Goal: Task Accomplishment & Management: Use online tool/utility

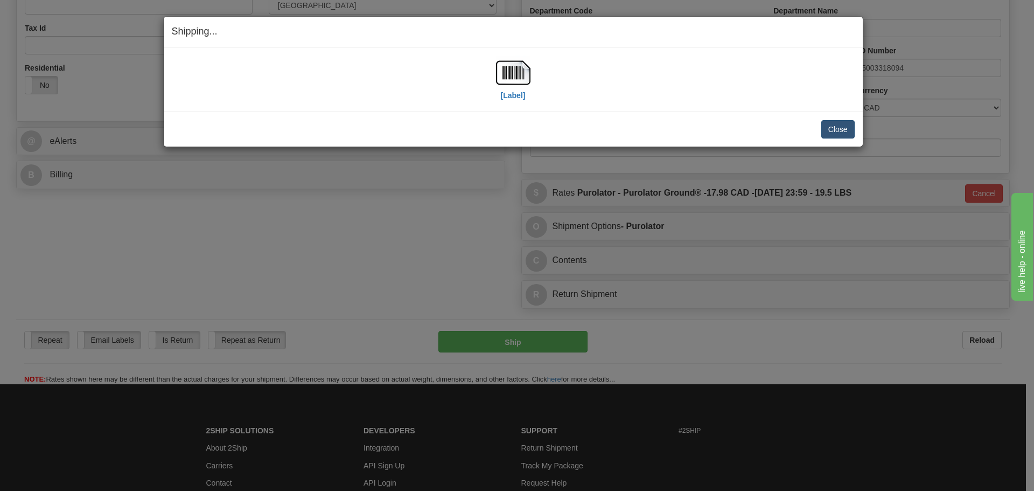
scroll to position [323, 0]
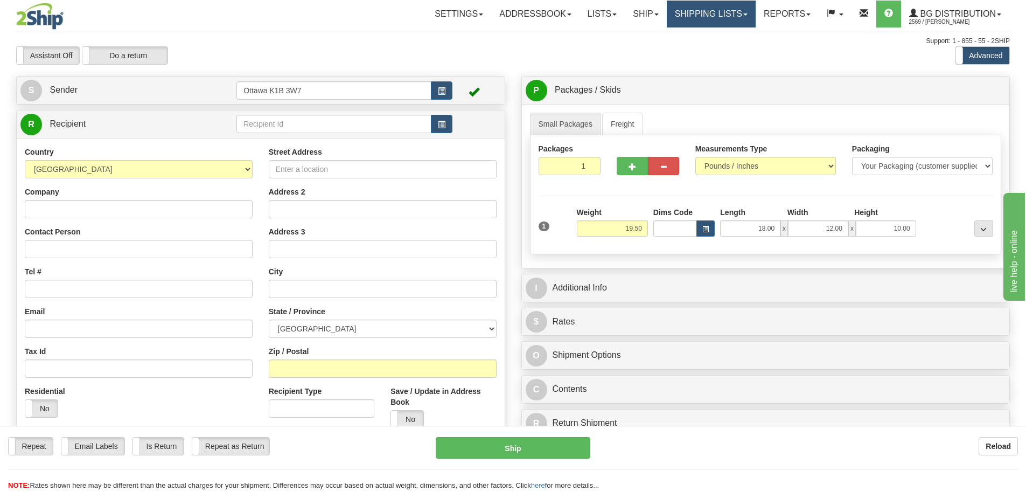
click at [682, 19] on link "Shipping lists" at bounding box center [711, 14] width 89 height 27
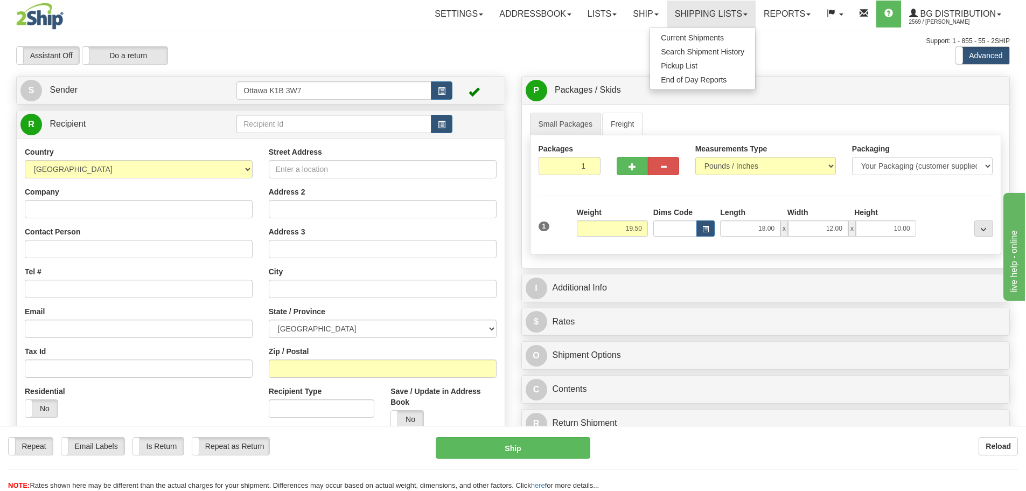
click at [308, 138] on div "Country AFGHANISTAN ALAND ISLANDS ALBANIA ALGERIA AMERICAN SAMOA ANDORRA ANGOLA…" at bounding box center [261, 311] width 488 height 346
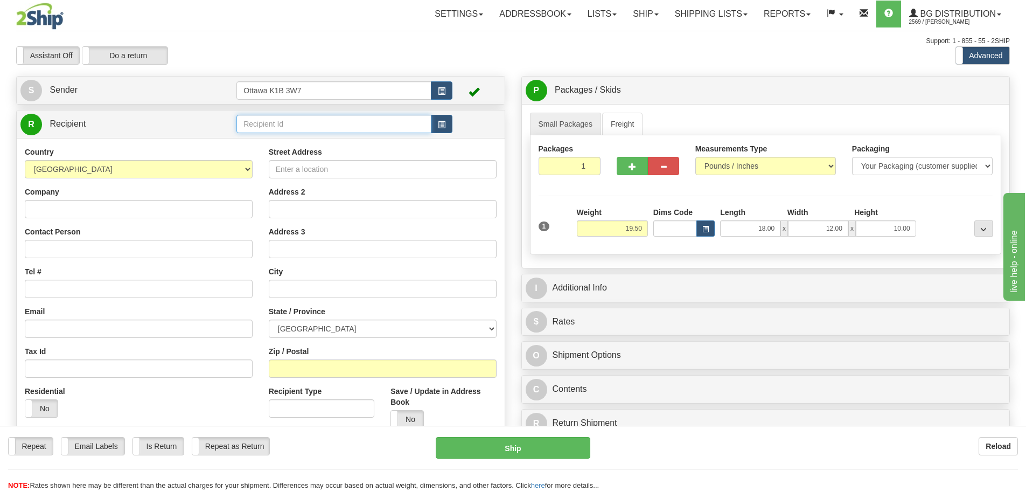
click at [314, 130] on input "text" at bounding box center [333, 124] width 195 height 18
type input "910047"
click at [416, 51] on div "Assistant On Assistant Off Do a return Do a return" at bounding box center [218, 55] width 421 height 18
type input "260"
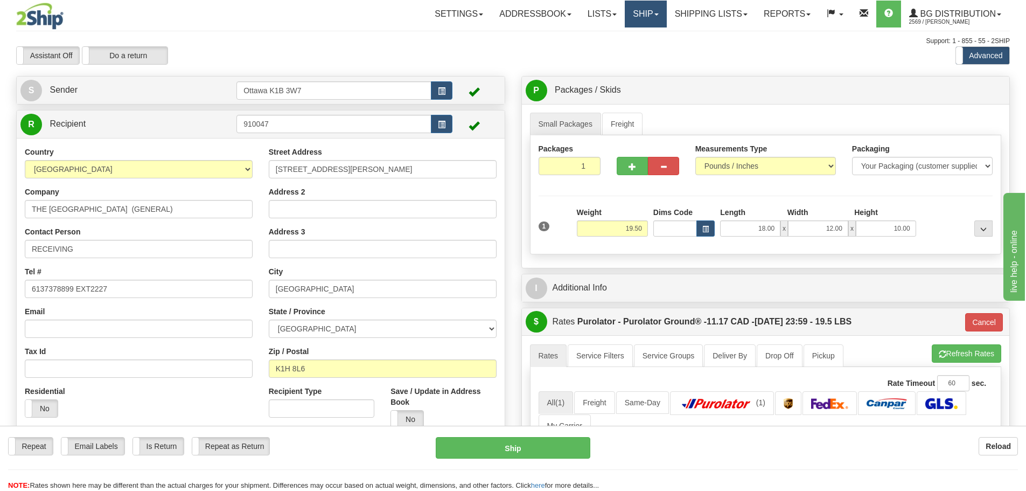
click at [643, 6] on link "Ship" at bounding box center [645, 14] width 41 height 27
click at [629, 32] on link "Ship Screen" at bounding box center [623, 38] width 85 height 14
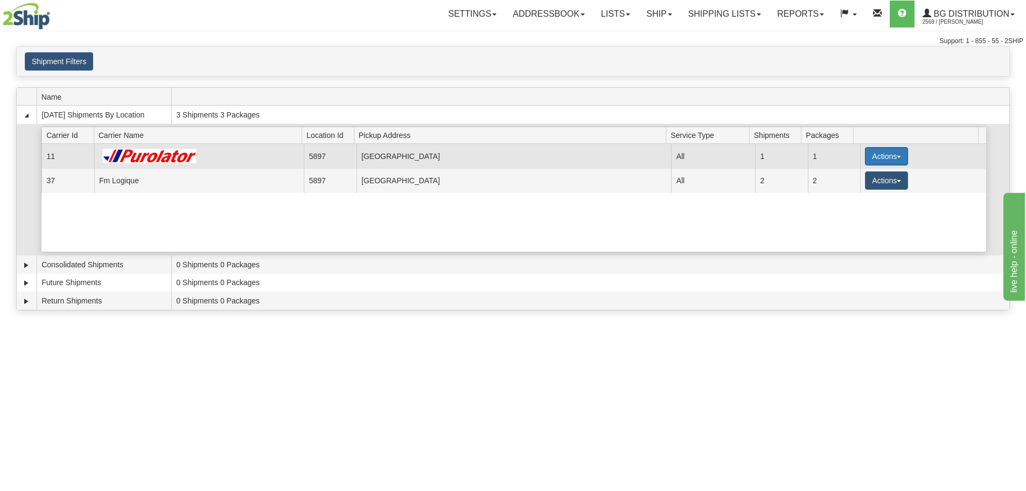
click at [876, 151] on button "Actions" at bounding box center [886, 156] width 43 height 18
click at [869, 173] on link "Details" at bounding box center [865, 177] width 86 height 14
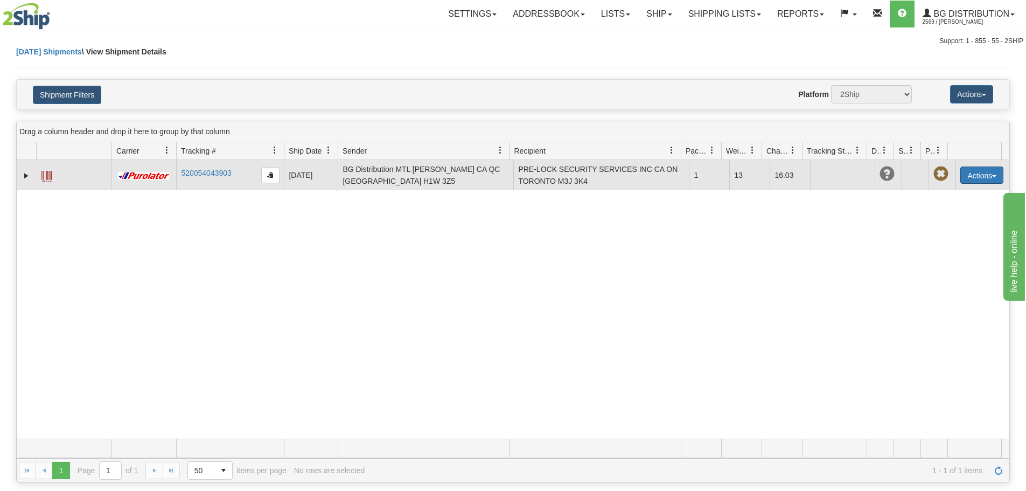
click at [977, 174] on button "Actions" at bounding box center [982, 174] width 43 height 17
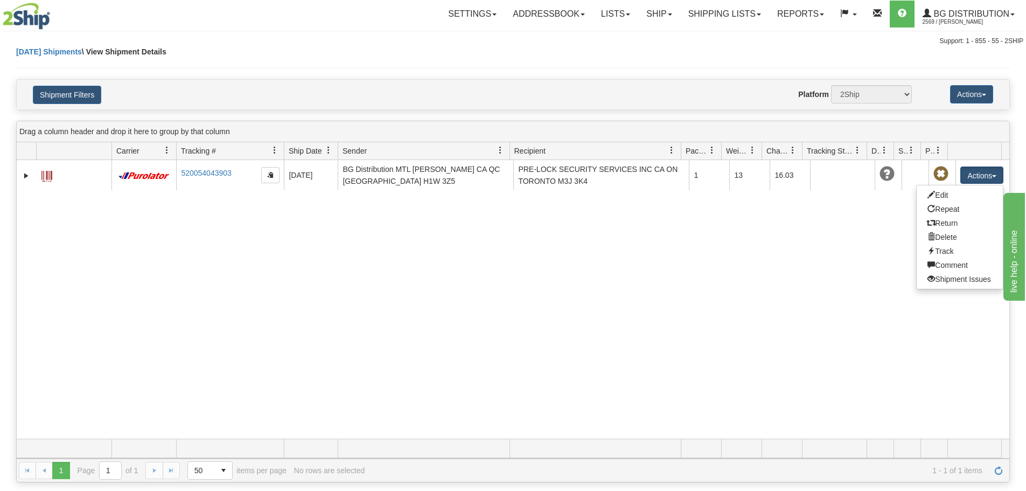
click at [381, 239] on div "31615131 2569 520054043903 09/15/2025 09/15/2025 08:19:44 AM BG Distribution MT…" at bounding box center [513, 299] width 993 height 279
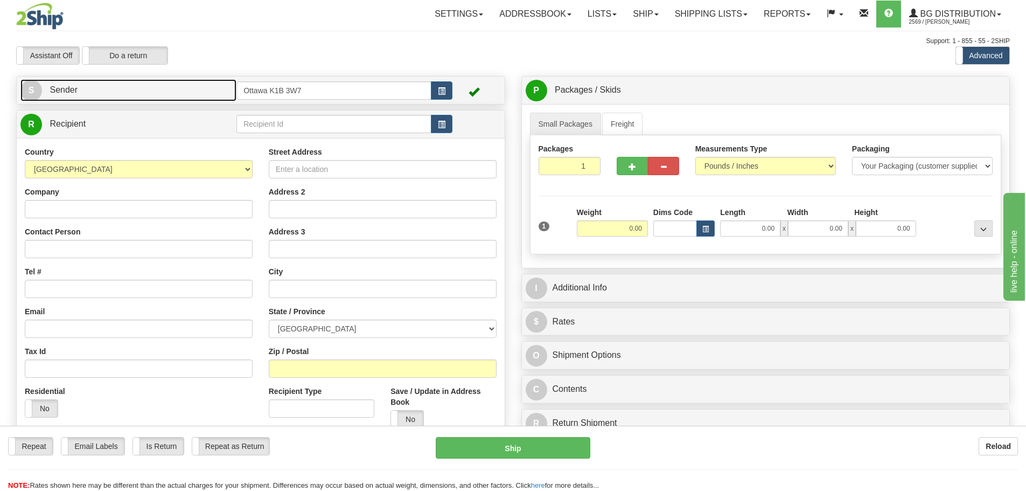
click at [197, 93] on link "S Sender" at bounding box center [128, 90] width 216 height 22
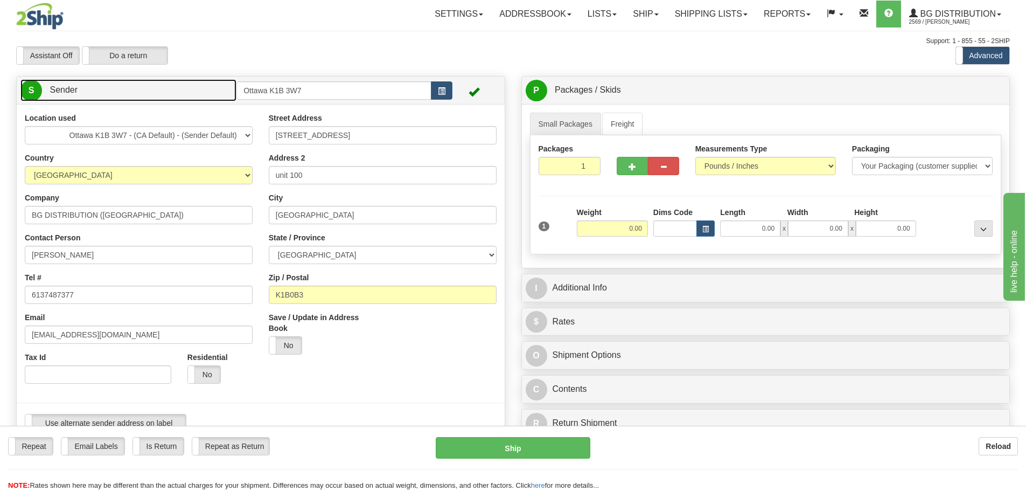
click at [197, 93] on link "S Sender" at bounding box center [128, 90] width 216 height 22
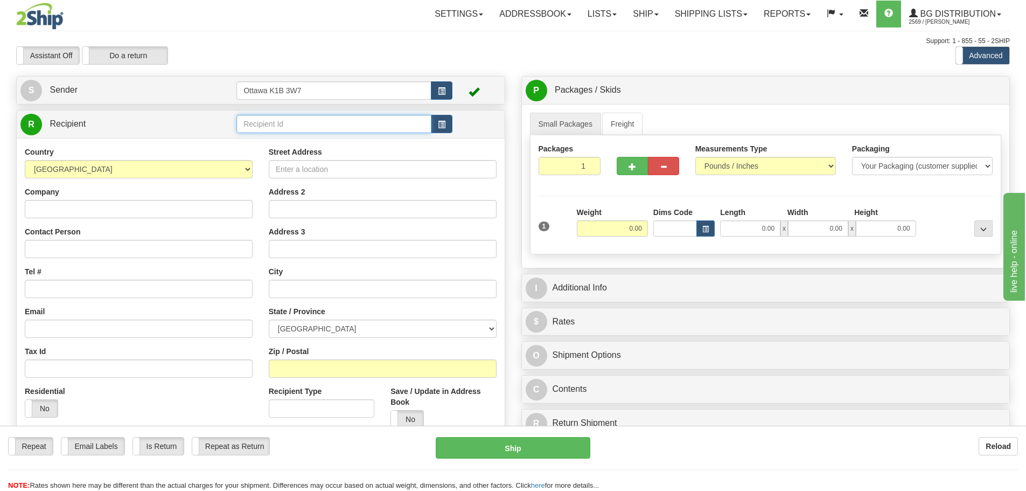
click at [292, 124] on input "text" at bounding box center [333, 124] width 195 height 18
type input "910047"
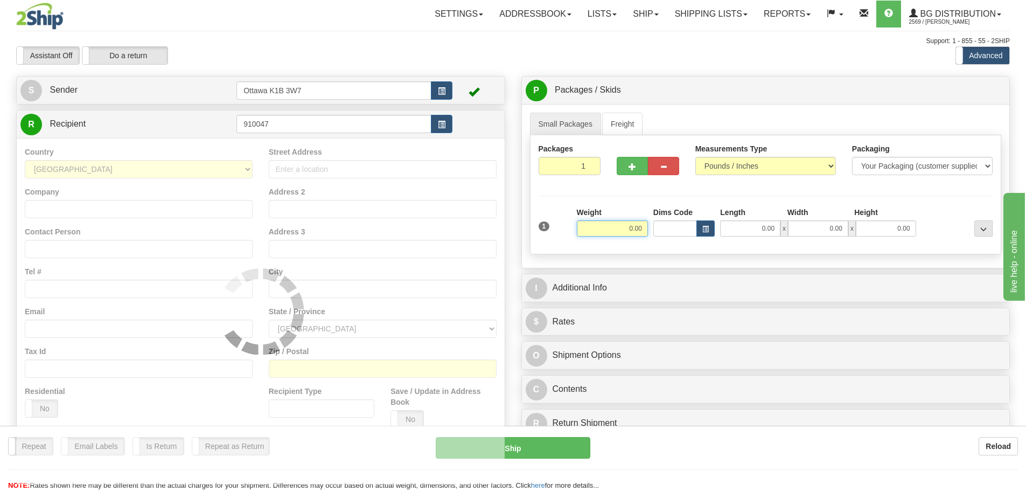
click at [446, 31] on div "Toggle navigation Settings Shipping Preferences Fields Preferences New" at bounding box center [513, 306] width 1026 height 613
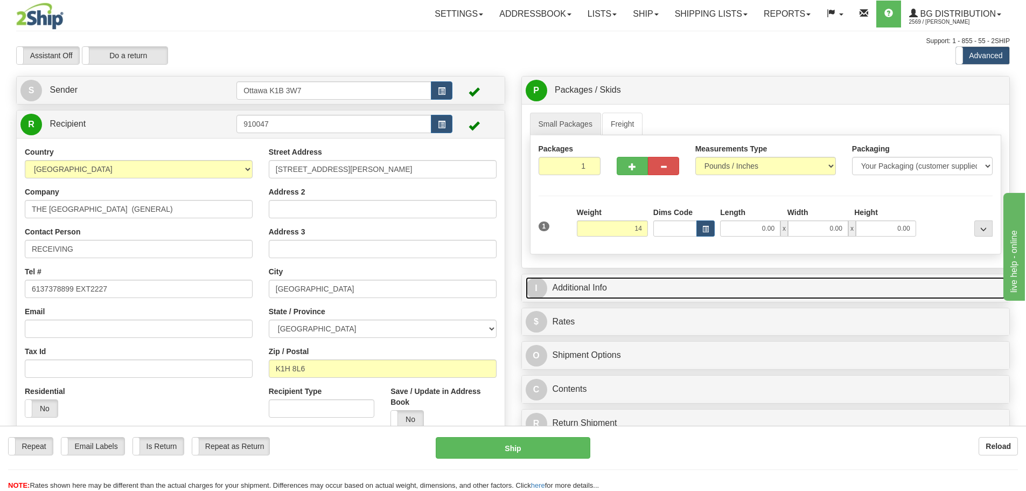
type input "14.00"
click at [683, 295] on link "I Additional Info" at bounding box center [766, 288] width 481 height 22
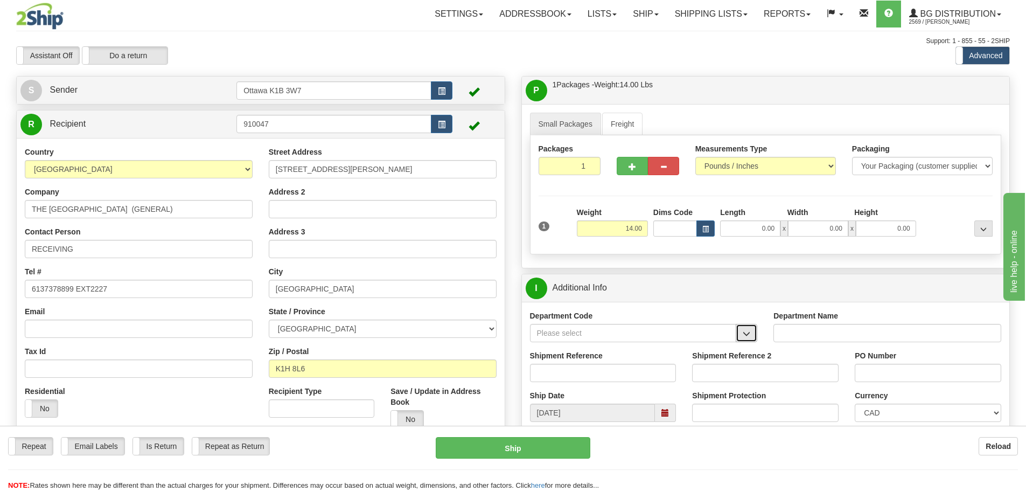
click at [743, 337] on button "button" at bounding box center [747, 333] width 22 height 18
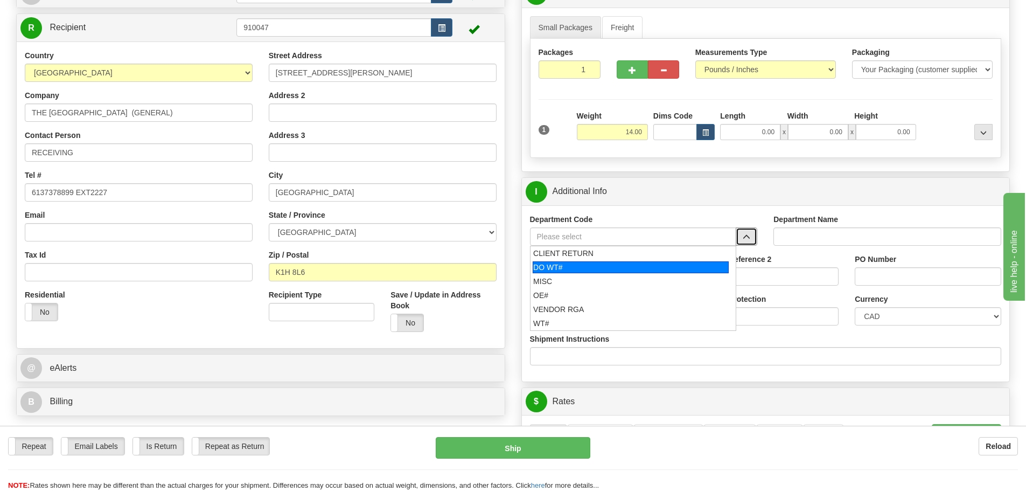
scroll to position [108, 0]
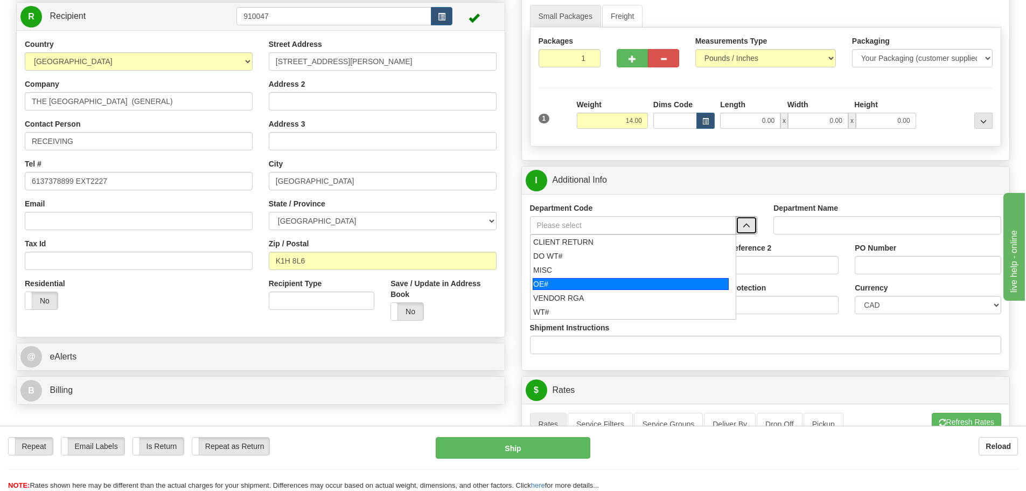
click at [616, 281] on div "OE#" at bounding box center [631, 284] width 196 height 12
type input "OE#"
type input "ORDERS"
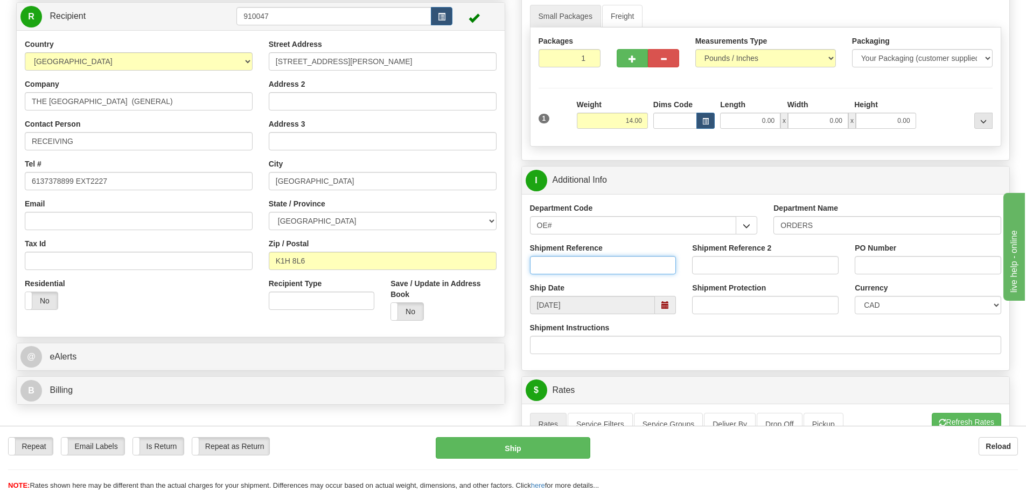
click at [615, 270] on input "Shipment Reference" at bounding box center [603, 265] width 147 height 18
type input "10203874-00"
click at [867, 265] on input "PO Number" at bounding box center [928, 265] width 147 height 18
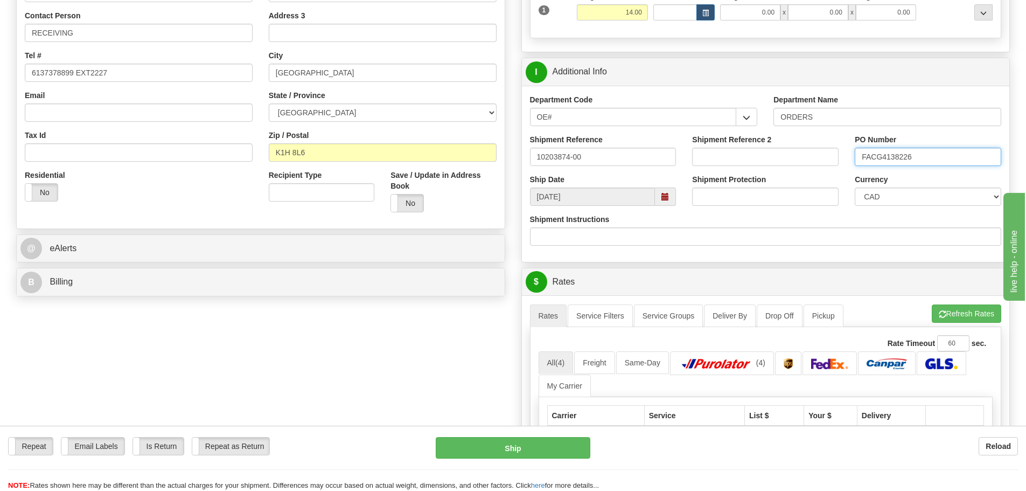
scroll to position [377, 0]
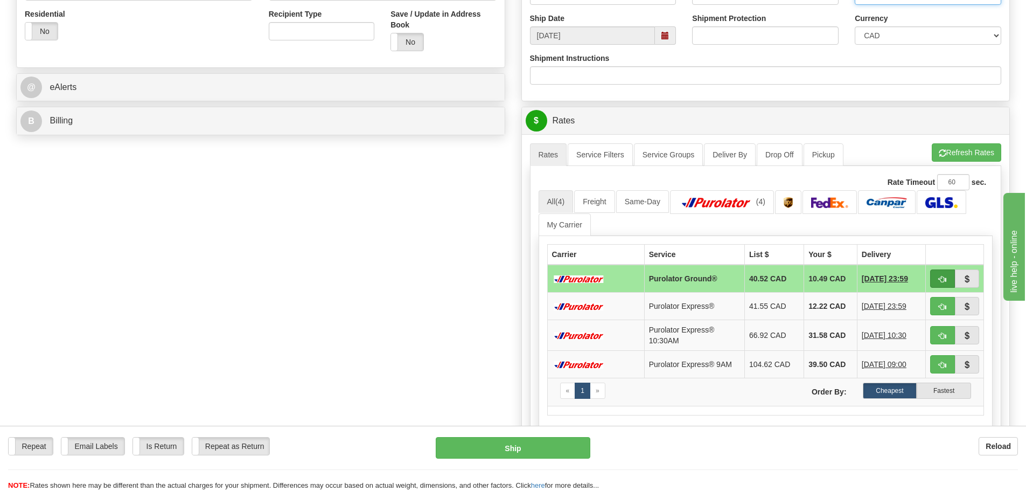
type input "FACG4138226"
click at [942, 279] on span "button" at bounding box center [943, 279] width 8 height 7
type input "260"
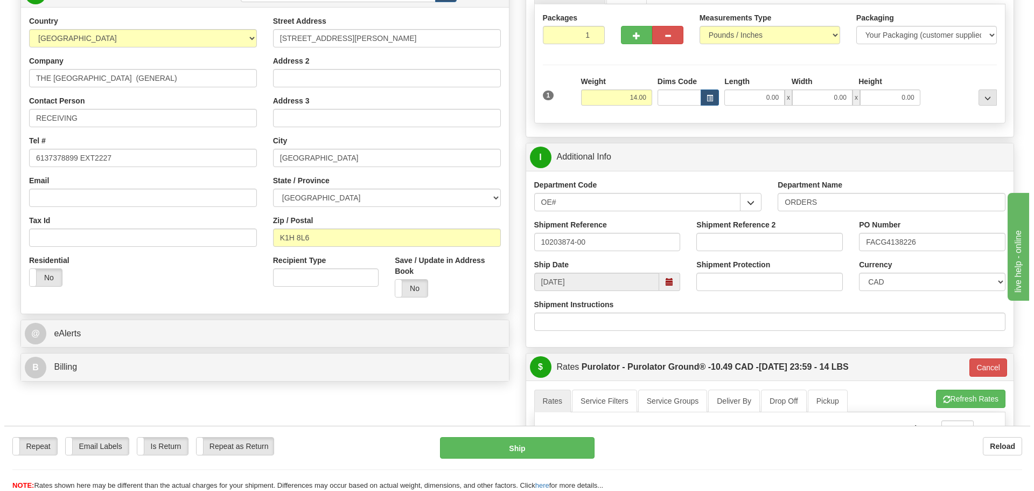
scroll to position [108, 0]
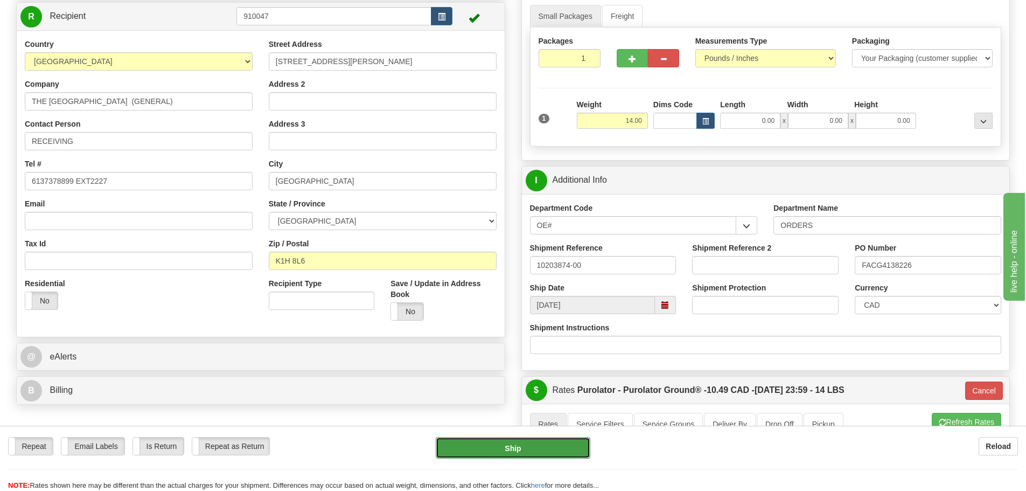
click at [550, 454] on button "Ship" at bounding box center [513, 448] width 155 height 22
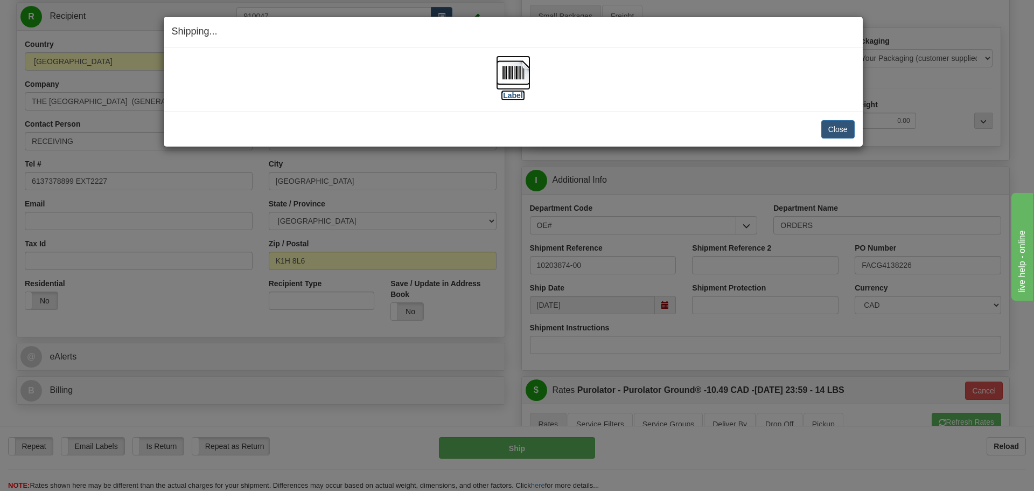
click at [510, 98] on label "[Label]" at bounding box center [513, 95] width 25 height 11
click at [832, 128] on button "Close" at bounding box center [838, 129] width 33 height 18
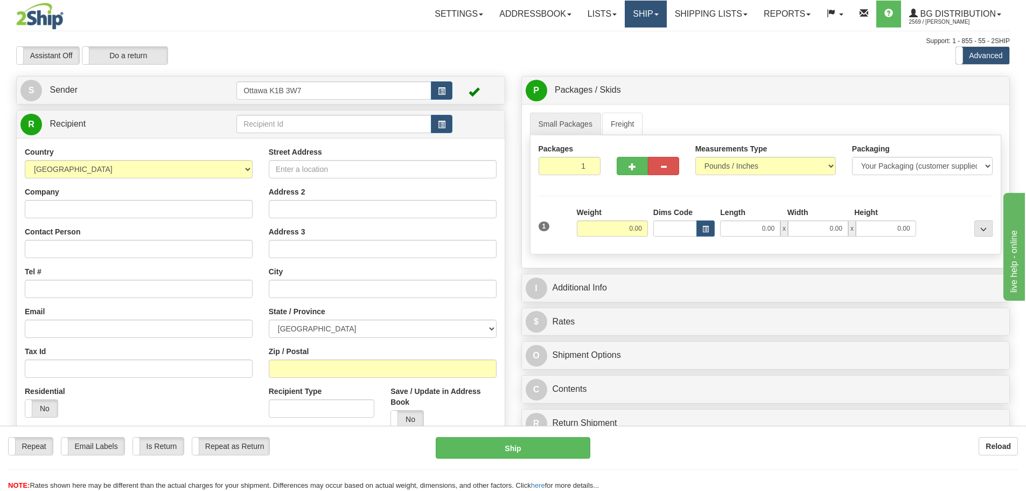
click at [629, 13] on link "Ship" at bounding box center [645, 14] width 41 height 27
click at [709, 22] on link "Shipping lists" at bounding box center [711, 14] width 89 height 27
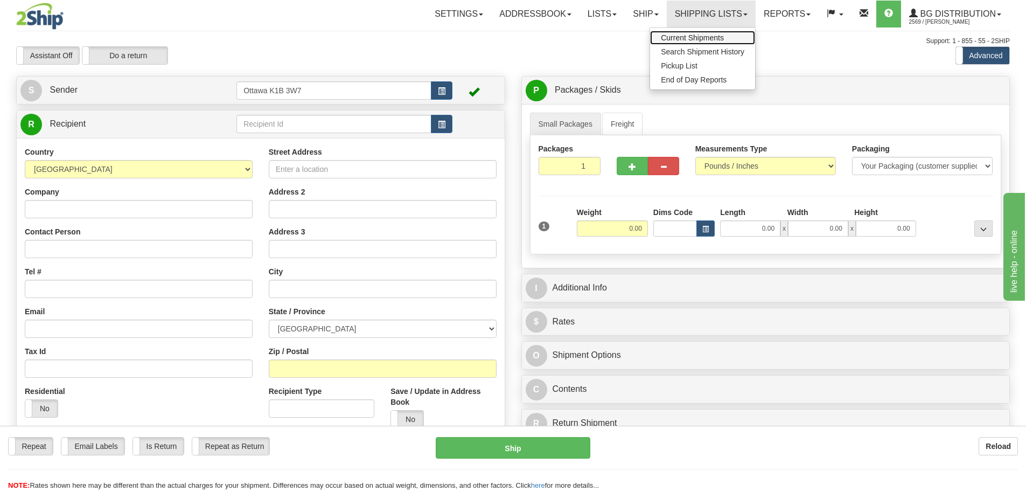
click at [703, 34] on span "Current Shipments" at bounding box center [692, 37] width 63 height 9
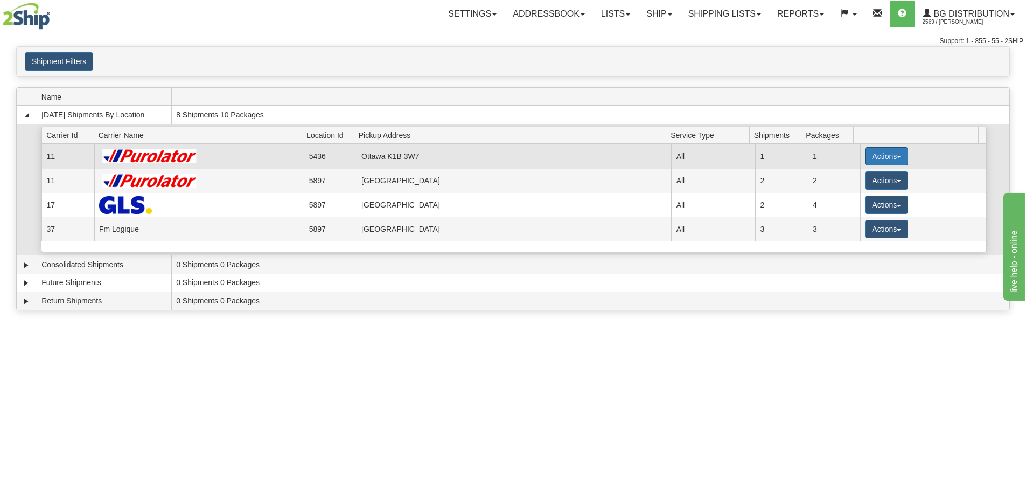
click at [884, 150] on button "Actions" at bounding box center [886, 156] width 43 height 18
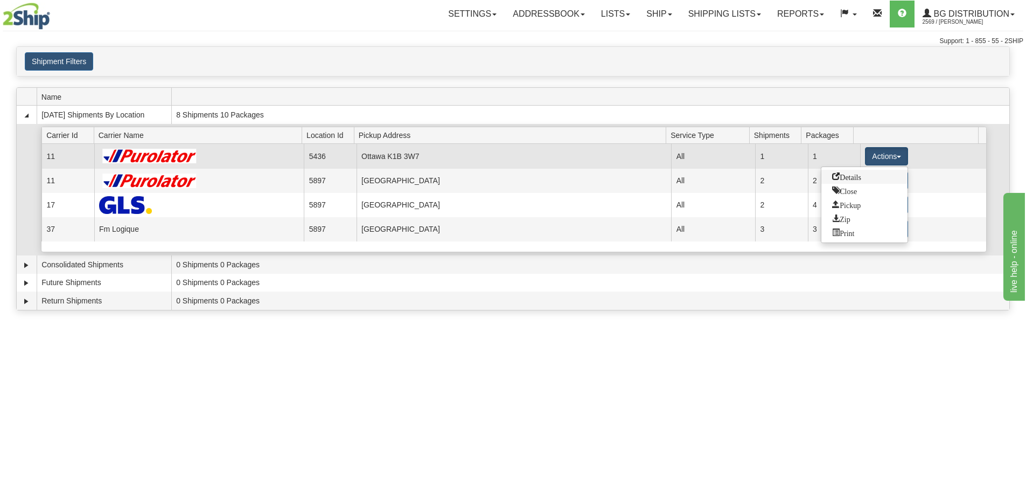
click at [875, 174] on link "Details" at bounding box center [865, 177] width 86 height 14
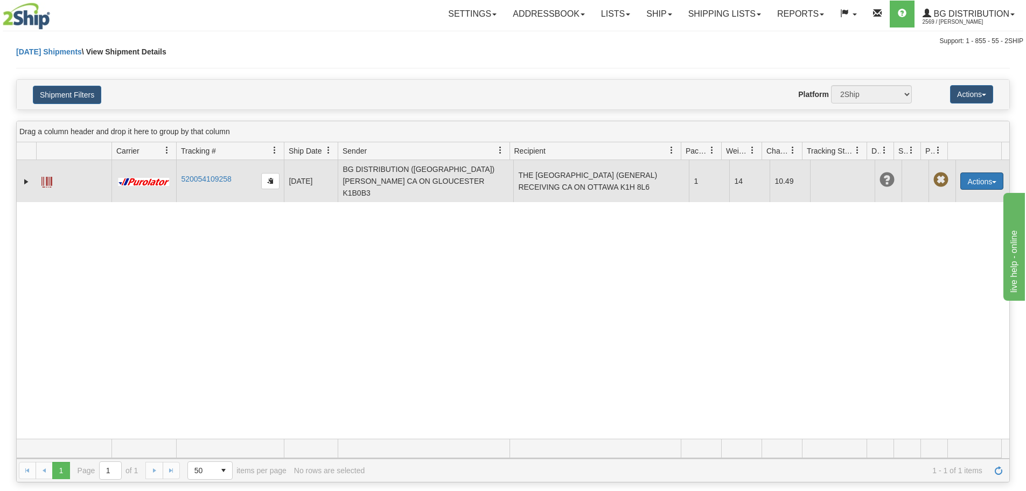
click at [989, 174] on button "Actions" at bounding box center [982, 180] width 43 height 17
click at [944, 236] on link "Delete" at bounding box center [960, 243] width 86 height 14
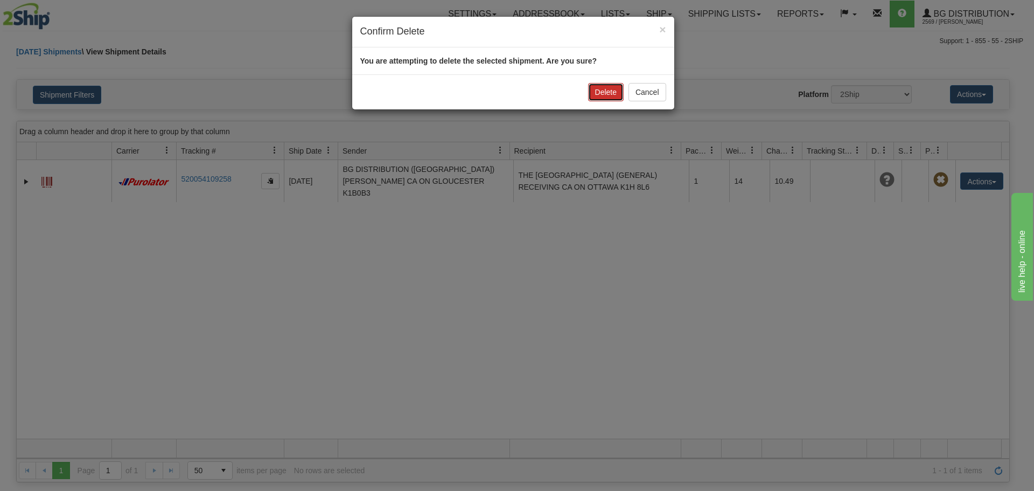
click at [608, 94] on button "Delete" at bounding box center [606, 92] width 36 height 18
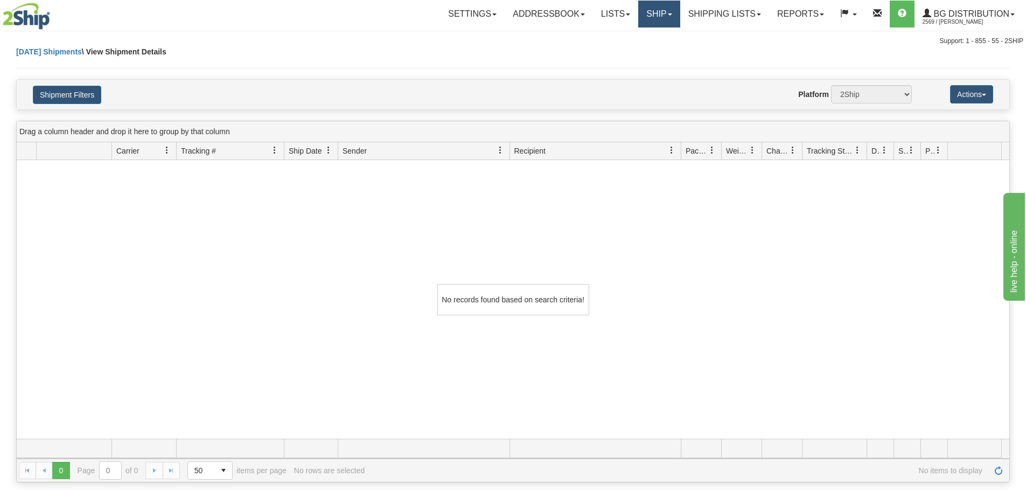
click at [656, 11] on link "Ship" at bounding box center [658, 14] width 41 height 27
click at [641, 32] on link "Ship Screen" at bounding box center [637, 38] width 85 height 14
